Goal: Information Seeking & Learning: Learn about a topic

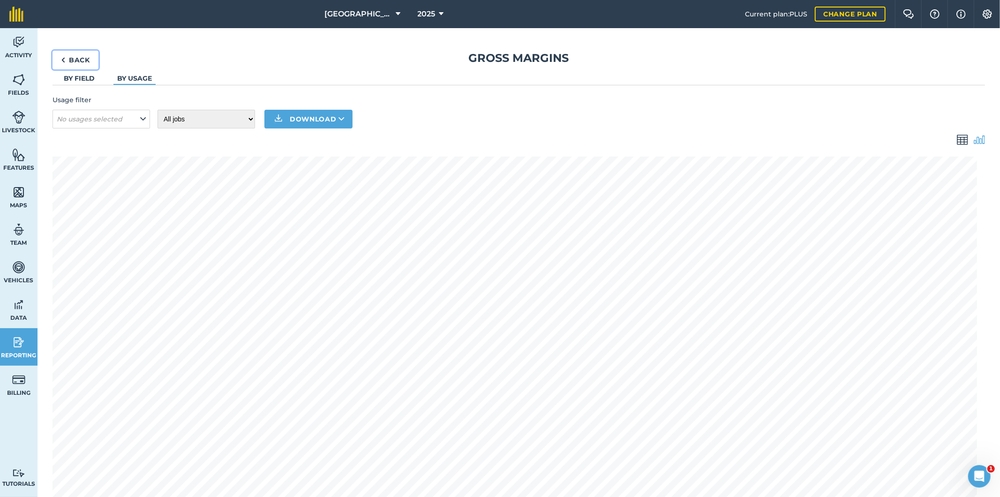
click at [82, 61] on link "Back" at bounding box center [75, 60] width 46 height 19
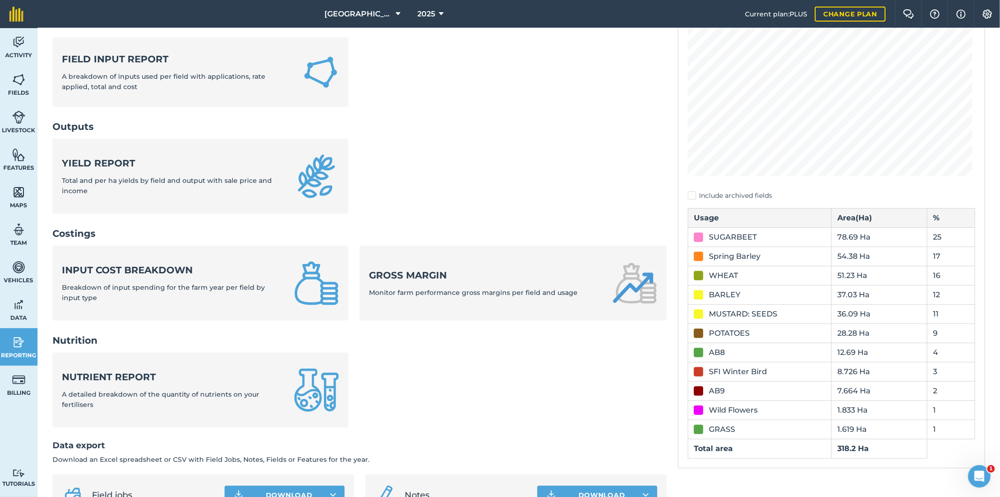
scroll to position [137, 0]
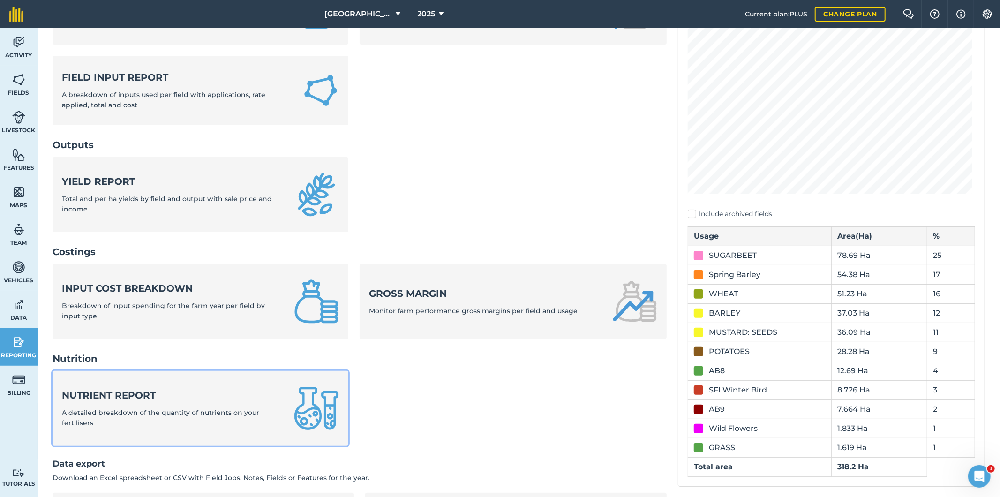
click at [237, 399] on strong "Nutrient report" at bounding box center [172, 395] width 221 height 13
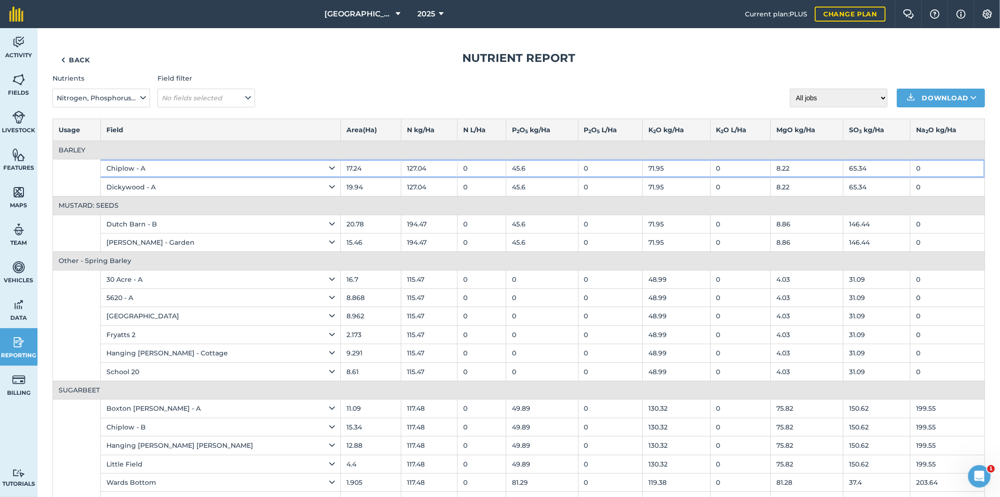
click at [329, 172] on icon at bounding box center [332, 168] width 6 height 10
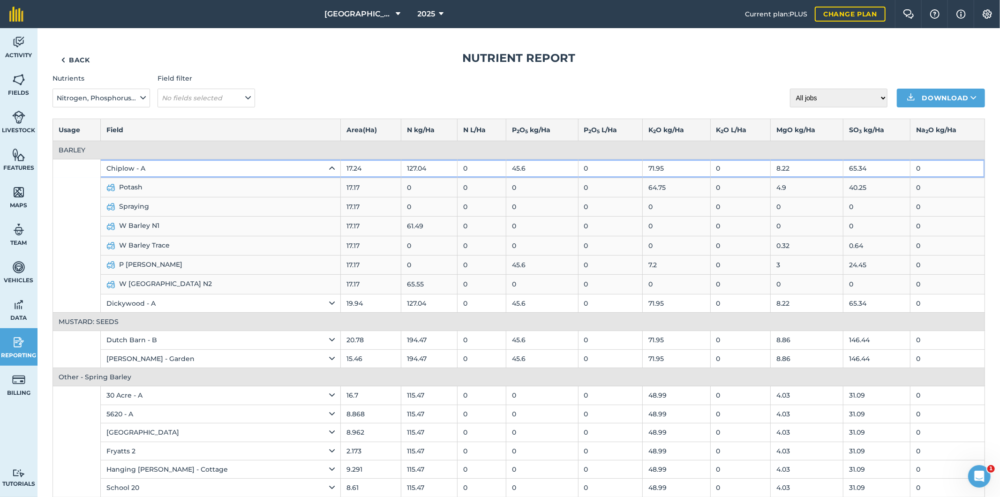
click at [329, 170] on icon at bounding box center [332, 168] width 6 height 10
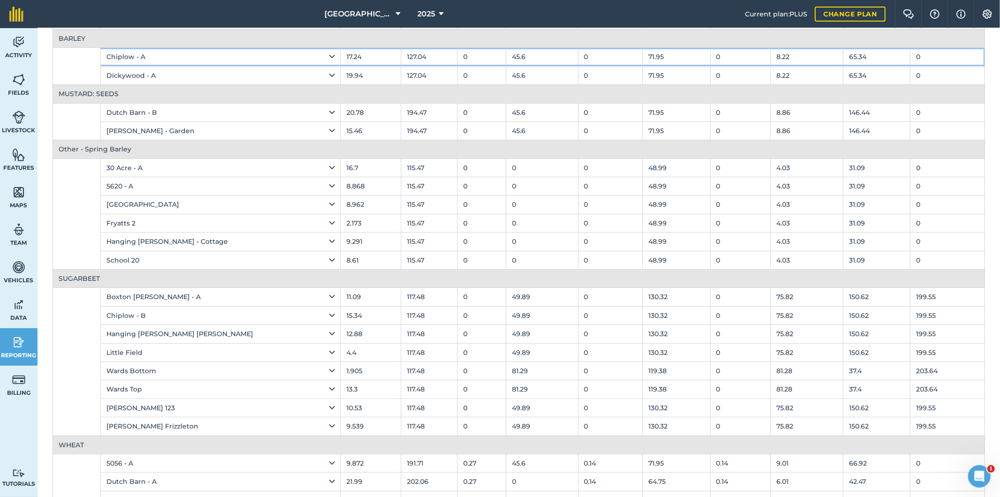
scroll to position [140, 0]
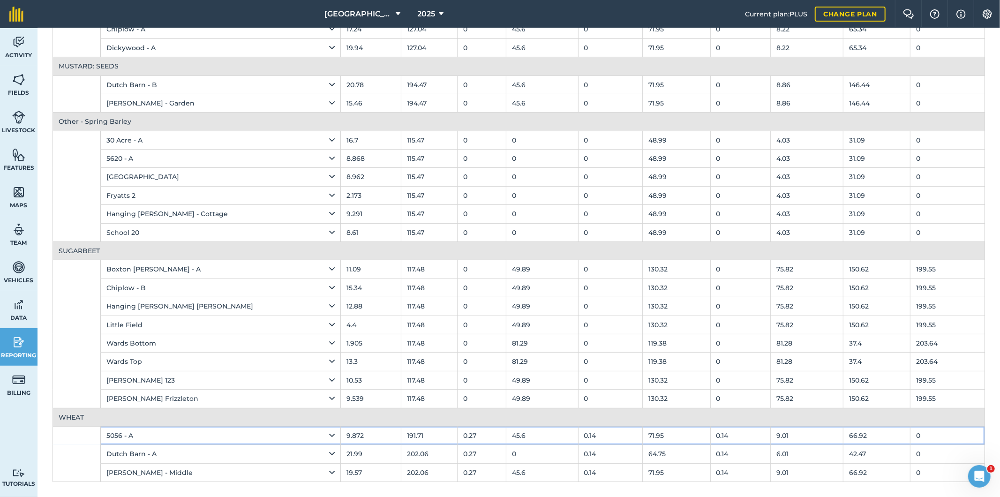
click at [329, 434] on icon at bounding box center [332, 435] width 6 height 10
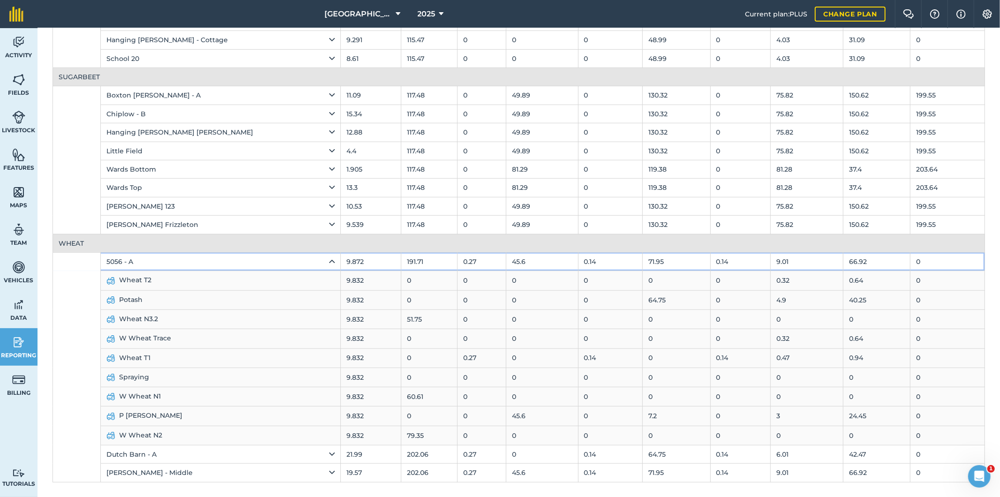
scroll to position [261, 0]
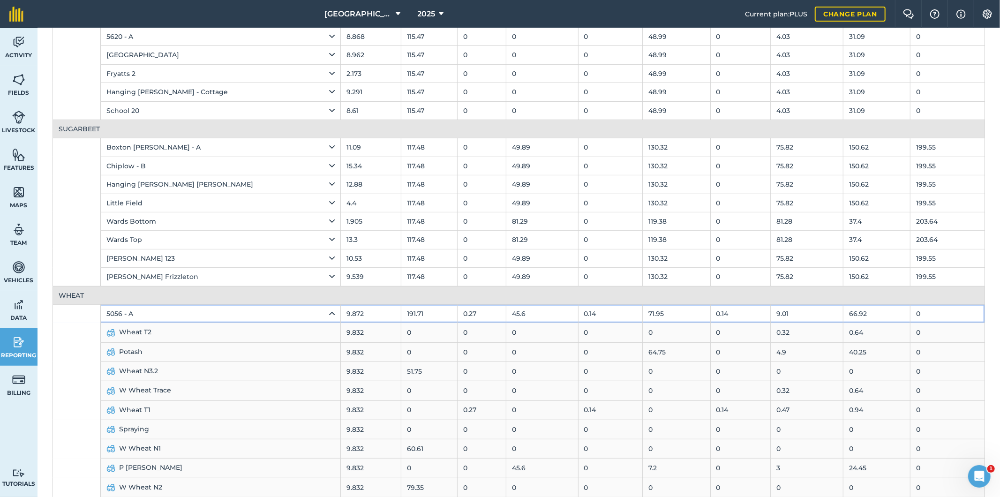
click at [276, 312] on div "5056 - A" at bounding box center [220, 313] width 228 height 10
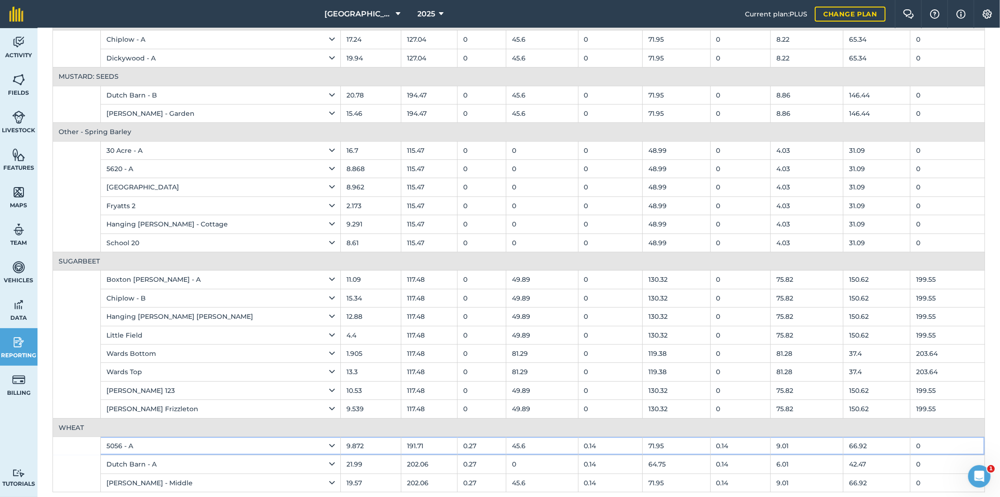
scroll to position [140, 0]
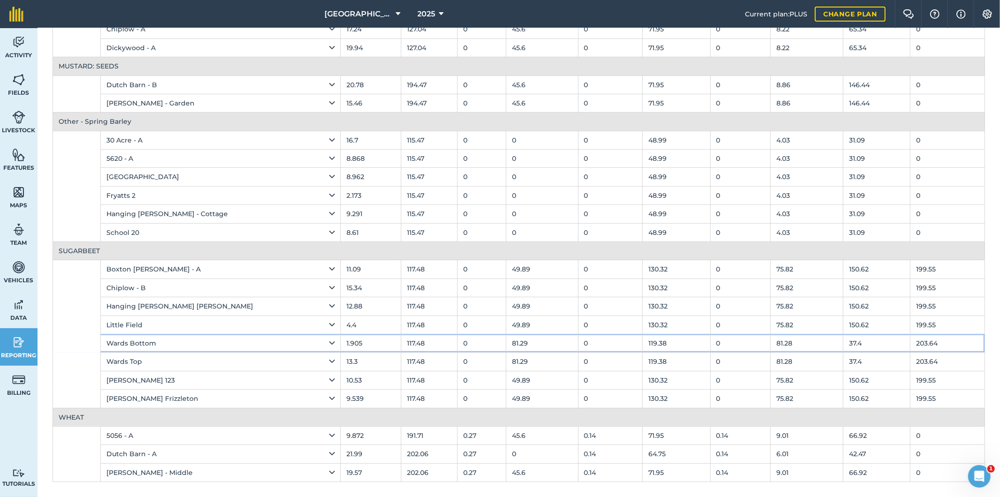
click at [329, 344] on icon at bounding box center [332, 343] width 6 height 10
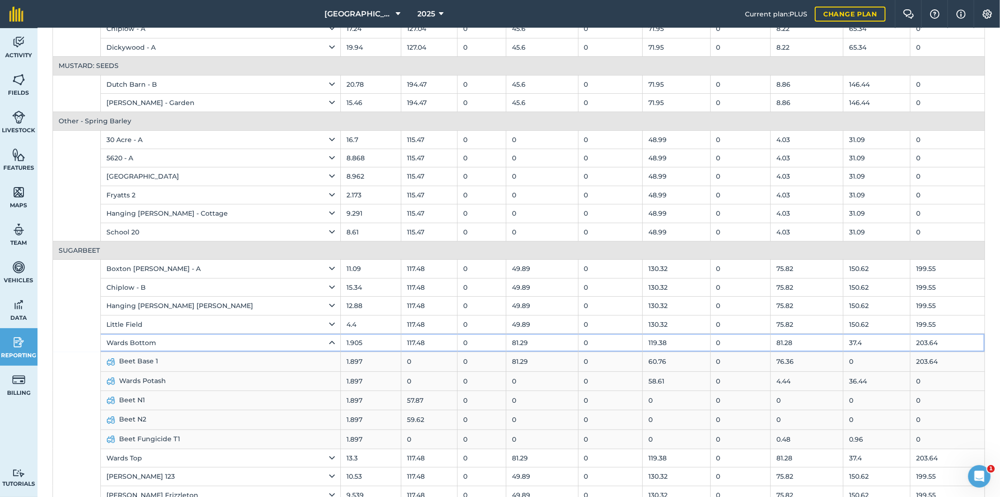
click at [329, 344] on icon at bounding box center [332, 342] width 6 height 10
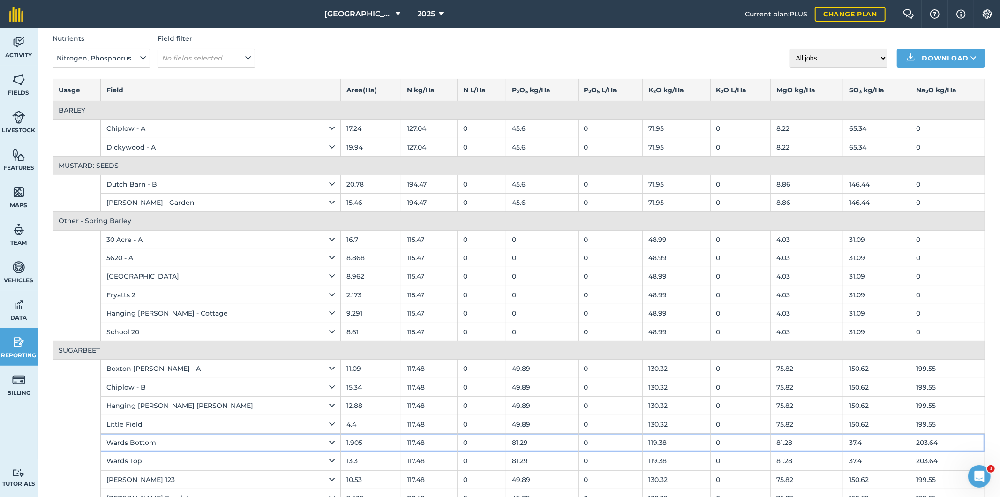
scroll to position [36, 0]
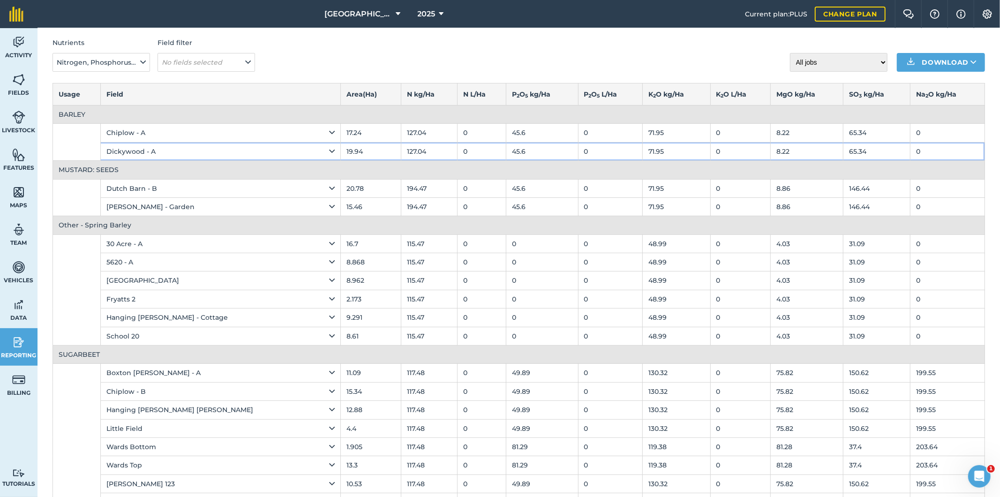
click at [329, 152] on icon at bounding box center [332, 151] width 6 height 10
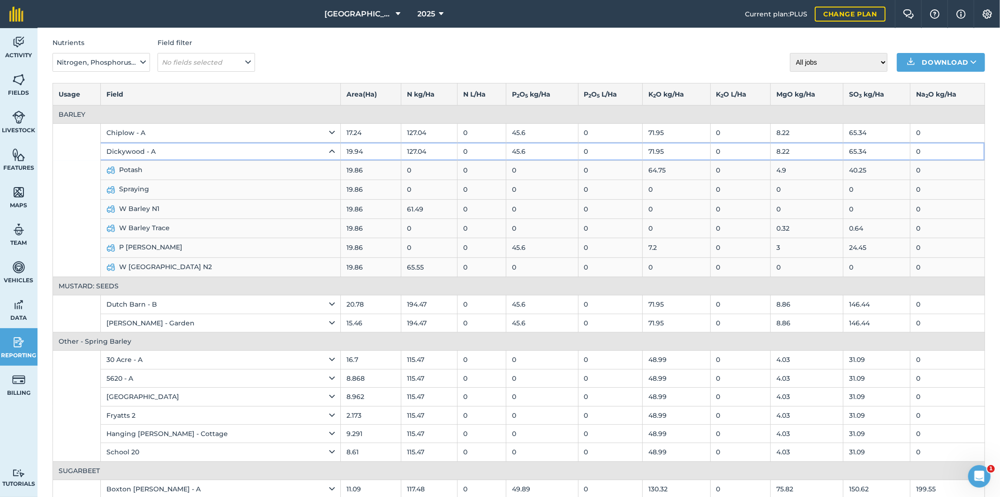
click at [329, 150] on icon at bounding box center [332, 151] width 6 height 10
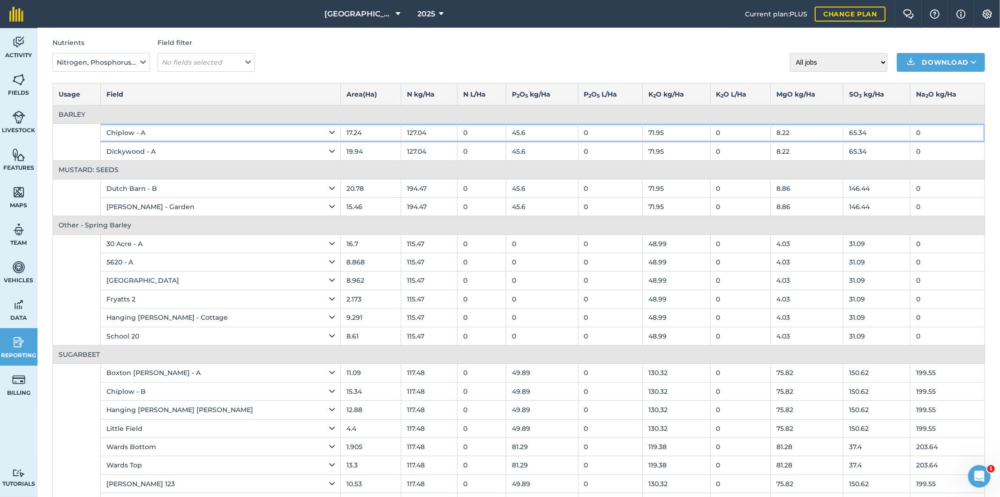
click at [284, 133] on td "Chiplow - A" at bounding box center [220, 133] width 240 height 18
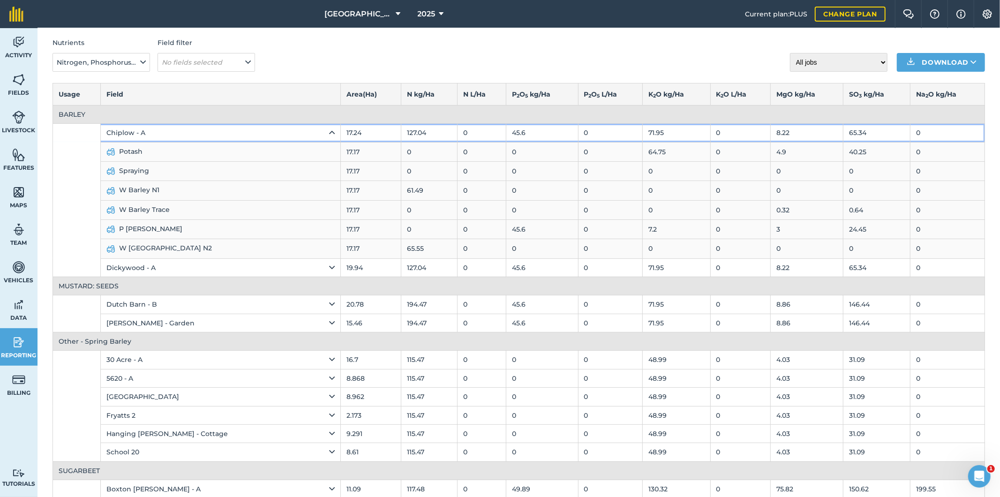
click at [329, 132] on icon at bounding box center [332, 132] width 6 height 10
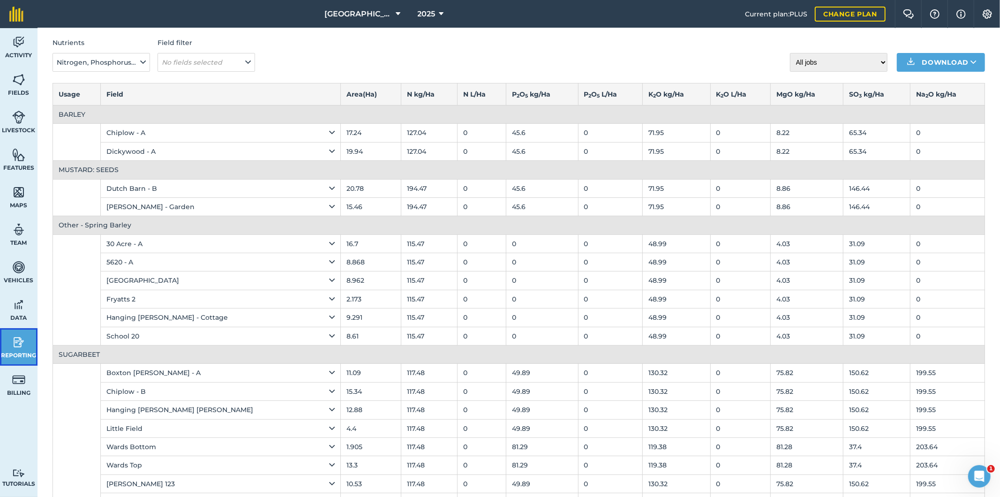
click at [19, 337] on img at bounding box center [18, 342] width 13 height 14
